Goal: Task Accomplishment & Management: Manage account settings

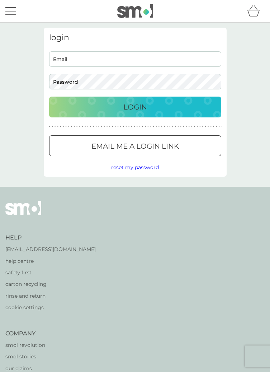
click at [169, 60] on input "Email" at bounding box center [135, 58] width 172 height 15
type input "[EMAIL_ADDRESS][DOMAIN_NAME]"
click at [49, 97] on button "Login" at bounding box center [135, 107] width 172 height 21
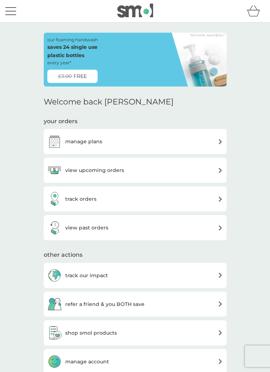
click at [209, 135] on div "manage plans" at bounding box center [135, 141] width 176 height 14
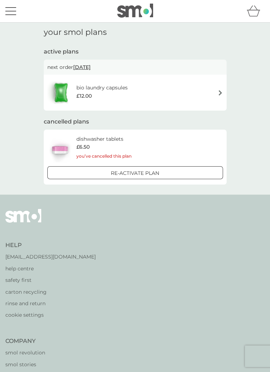
click at [196, 173] on div "Re-activate Plan" at bounding box center [135, 173] width 170 height 8
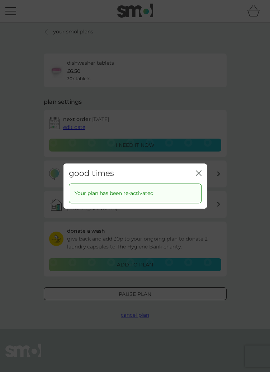
click at [201, 175] on icon "close" at bounding box center [200, 172] width 3 height 5
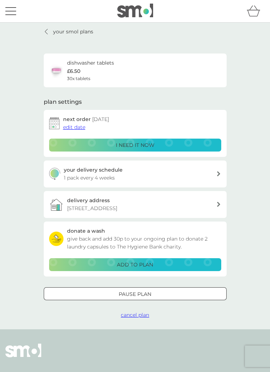
click at [215, 174] on div "your delivery schedule 1 pack every 4 weeks" at bounding box center [140, 174] width 153 height 16
select select "28"
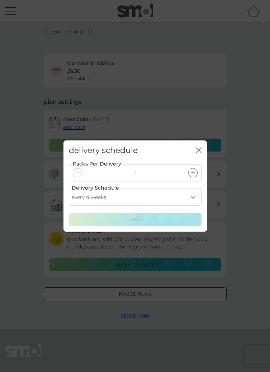
click at [245, 137] on div "delivery schedule close Packs Per Delivery 1 Delivery Schedule every 1 week eve…" at bounding box center [135, 186] width 270 height 372
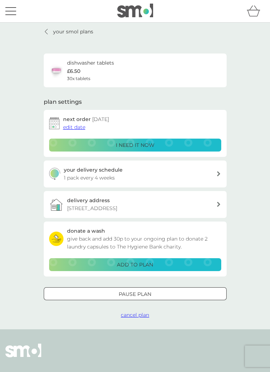
click at [61, 31] on p "your smol plans" at bounding box center [73, 32] width 40 height 8
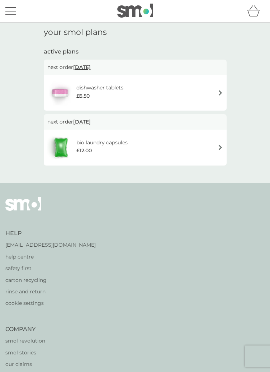
click at [198, 66] on p "next order 9 Sep 2025" at bounding box center [135, 67] width 176 height 8
click at [84, 72] on span "9 Sep 2025" at bounding box center [82, 67] width 18 height 14
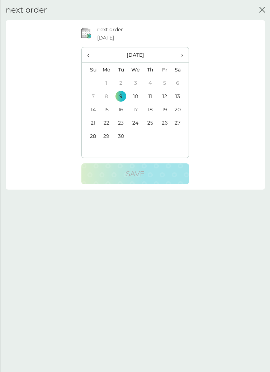
click at [235, 135] on div "next order 9 Sep 2025 ‹ September 2025 › Su Mo Tu We Th Fr Sa 31 1 2 3 4 5 6 7 …" at bounding box center [135, 104] width 249 height 159
click at [261, 12] on icon "close" at bounding box center [262, 10] width 6 height 6
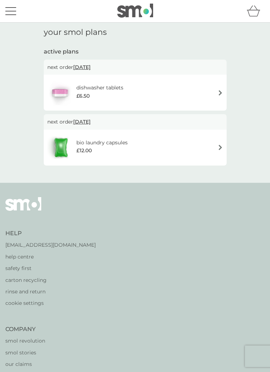
click at [11, 12] on button "menu" at bounding box center [10, 11] width 11 height 14
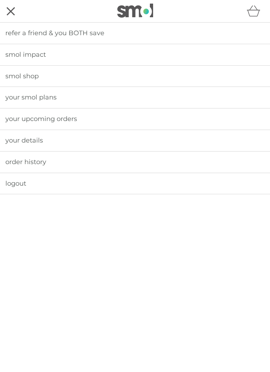
click at [33, 77] on span "smol shop" at bounding box center [21, 76] width 33 height 8
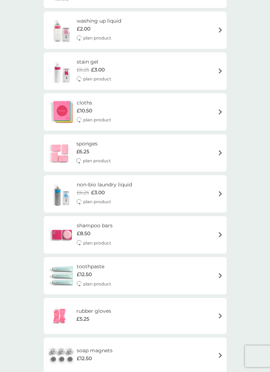
scroll to position [741, 0]
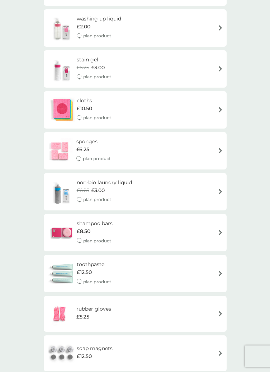
click at [177, 150] on div "sponges £6.25 plan product" at bounding box center [135, 150] width 176 height 27
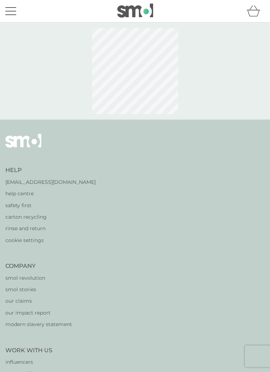
select select "63"
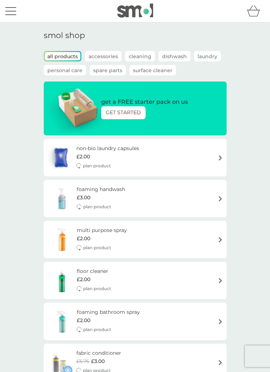
scroll to position [741, 0]
